Goal: Task Accomplishment & Management: Use online tool/utility

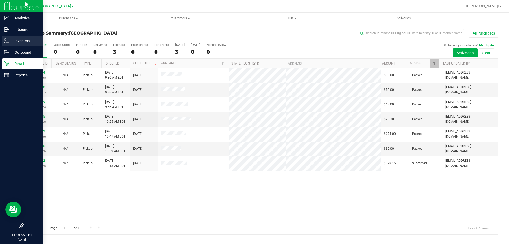
click at [21, 36] on div "Inventory" at bounding box center [23, 41] width 42 height 11
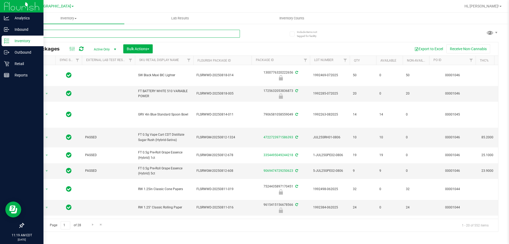
click at [60, 33] on input "text" at bounding box center [131, 34] width 216 height 8
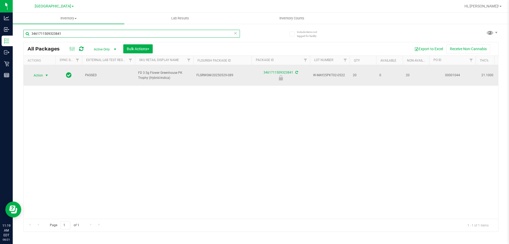
type input "3461711509323841"
click at [44, 72] on span "select" at bounding box center [46, 75] width 7 height 7
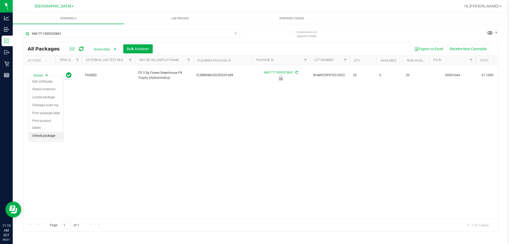
click at [52, 132] on li "Unlock package" at bounding box center [46, 136] width 34 height 8
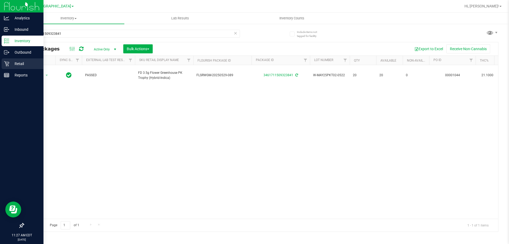
click at [4, 65] on icon at bounding box center [6, 63] width 5 height 5
